Goal: Transaction & Acquisition: Purchase product/service

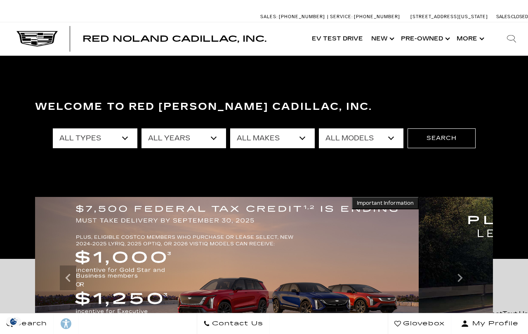
click at [301, 135] on select "All Makes Audi BMW Buick Cadillac Chevrolet Ford Honda Jeep Land Rover Lexus Me…" at bounding box center [272, 138] width 85 height 20
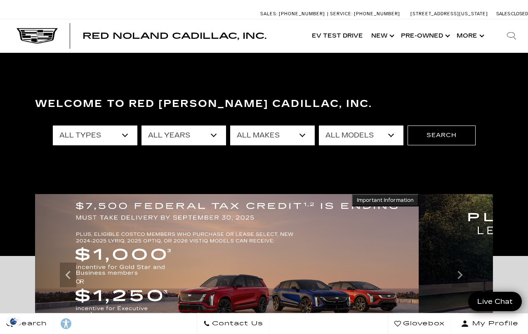
select select "Cadillac"
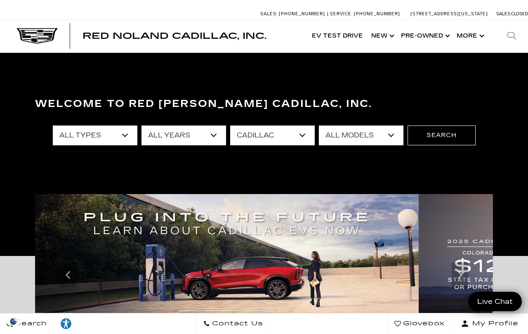
click at [210, 135] on select "All Years 2026 2025 2024 2023 2022 2020 2018 2014 2011" at bounding box center [183, 135] width 85 height 20
select select "2025"
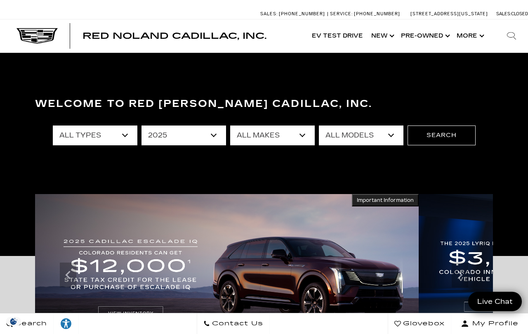
click at [391, 133] on select "All Models CT4 CT5 Escalade Escalade ESV ESCALADE IQ LYRIQ OPTIQ XT5 XT6" at bounding box center [361, 135] width 85 height 20
select select "XT5"
click at [439, 137] on button "Search" at bounding box center [441, 135] width 68 height 20
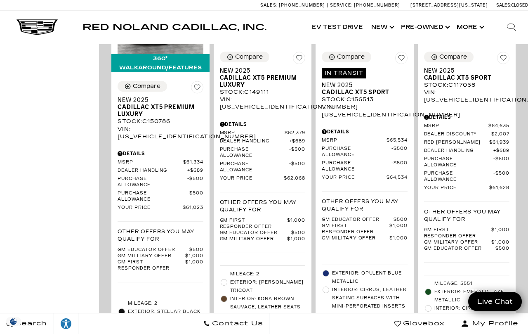
scroll to position [699, 0]
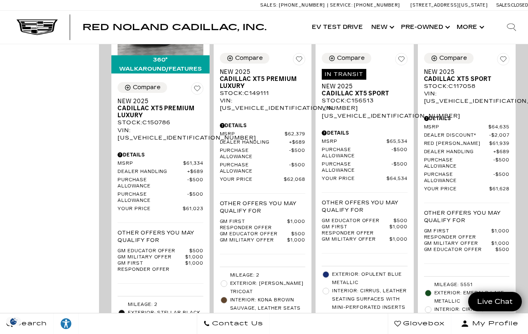
click at [241, 89] on span "Cadillac XT5 Premium Luxury" at bounding box center [260, 82] width 80 height 14
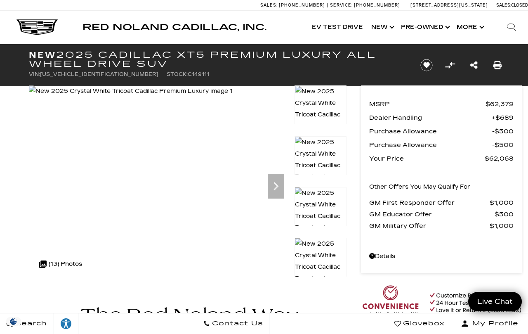
click at [233, 97] on img at bounding box center [131, 91] width 204 height 12
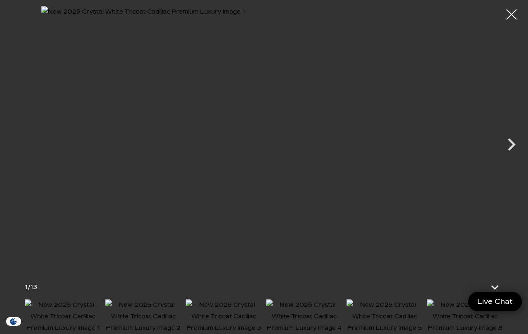
click at [503, 141] on icon "Next" at bounding box center [511, 144] width 25 height 25
click at [504, 149] on icon "Next" at bounding box center [511, 144] width 25 height 25
click at [501, 155] on icon "Next" at bounding box center [511, 144] width 25 height 25
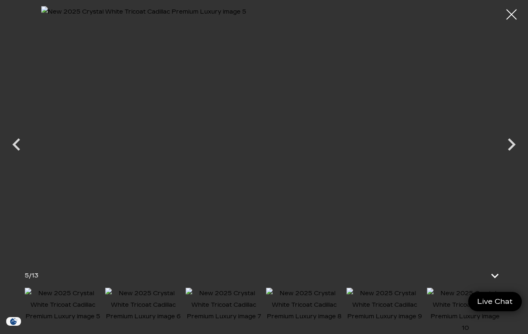
click at [504, 147] on icon "Next" at bounding box center [511, 144] width 25 height 25
click at [505, 148] on icon "Next" at bounding box center [511, 144] width 25 height 25
click at [502, 155] on icon "Next" at bounding box center [511, 144] width 25 height 25
click at [505, 148] on icon "Next" at bounding box center [511, 144] width 25 height 25
click at [504, 149] on icon "Next" at bounding box center [511, 144] width 25 height 25
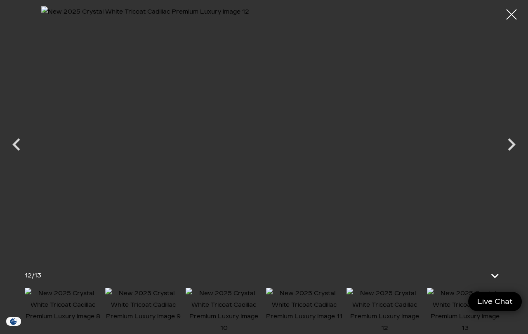
click at [500, 153] on icon "Next" at bounding box center [511, 144] width 25 height 25
click at [508, 18] on div at bounding box center [511, 14] width 21 height 21
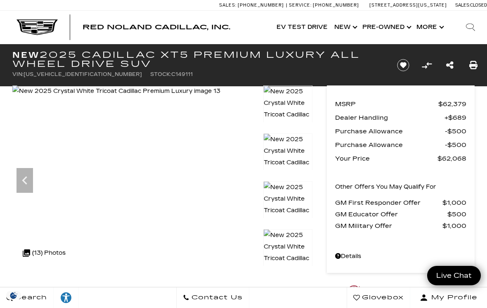
click at [220, 97] on img at bounding box center [116, 91] width 208 height 12
